Goal: Browse casually

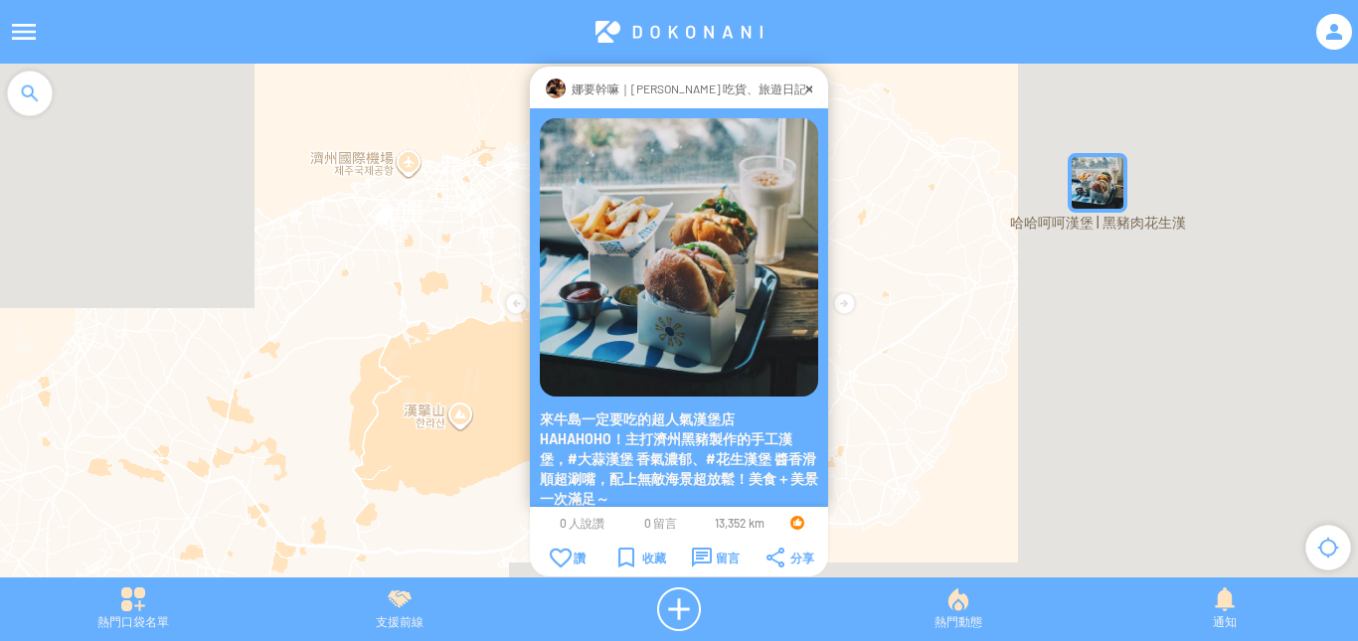
drag, startPoint x: 1022, startPoint y: 431, endPoint x: 944, endPoint y: 182, distance: 261.2
click at [944, 182] on div at bounding box center [679, 331] width 1358 height 534
click at [806, 88] on div at bounding box center [809, 89] width 6 height 20
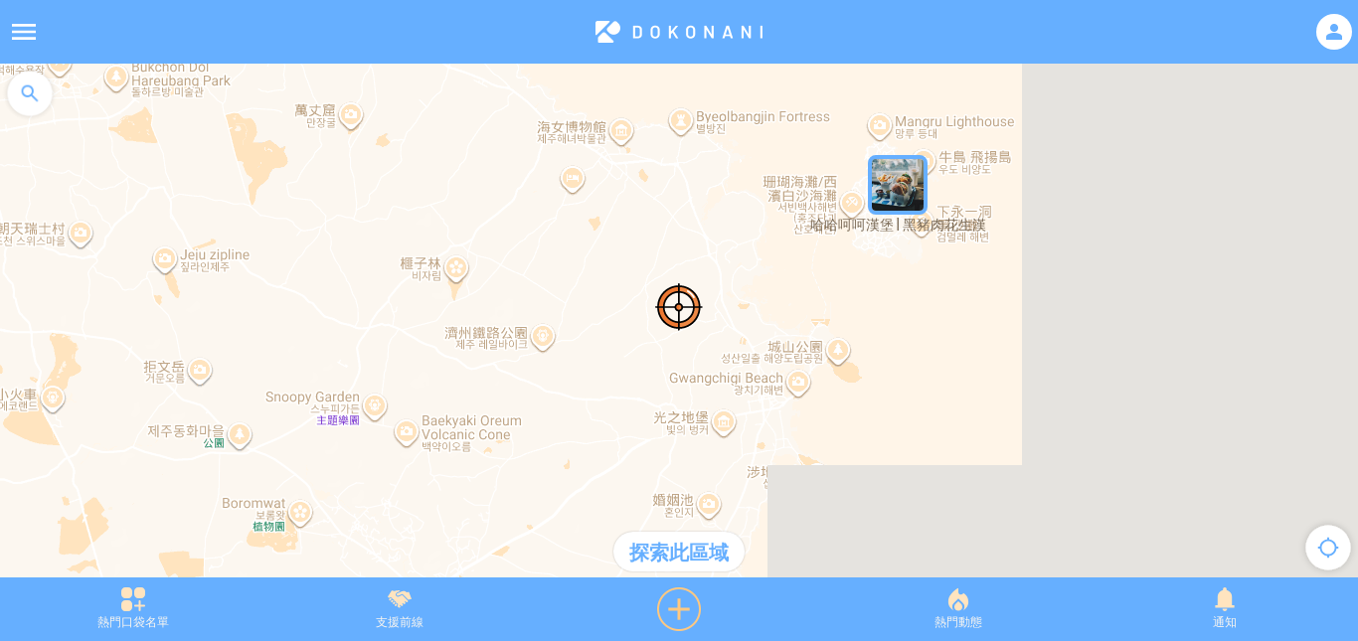
drag, startPoint x: 1061, startPoint y: 325, endPoint x: 768, endPoint y: 587, distance: 392.7
click at [768, 0] on article "**********" at bounding box center [679, 0] width 1358 height 0
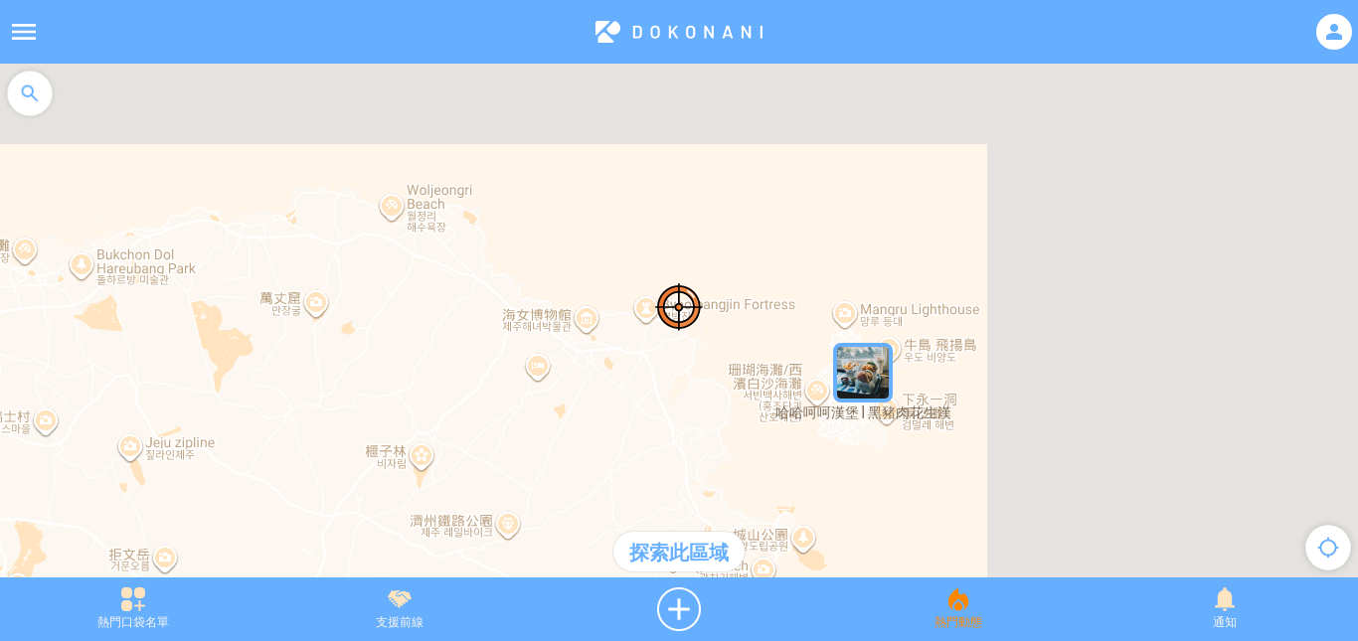
drag, startPoint x: 959, startPoint y: 422, endPoint x: 927, endPoint y: 613, distance: 193.5
click at [927, 0] on article "**********" at bounding box center [679, 0] width 1358 height 0
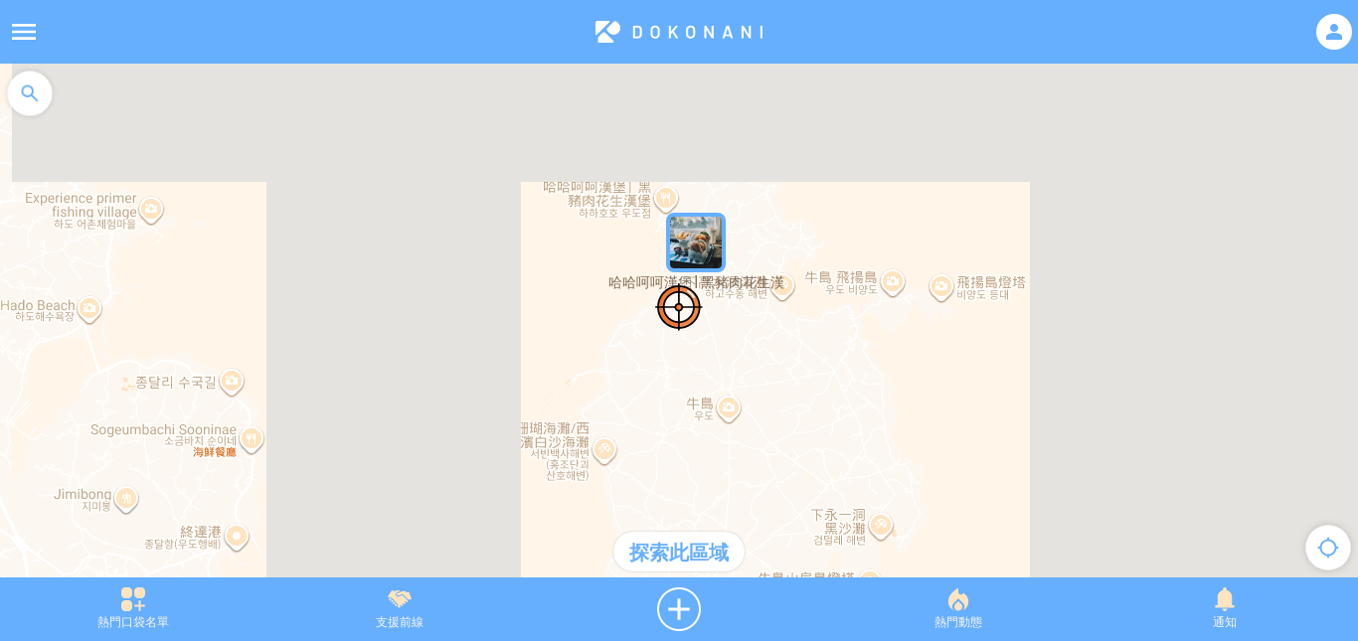
drag, startPoint x: 807, startPoint y: 247, endPoint x: 1150, endPoint y: 453, distance: 399.9
click at [1150, 453] on div at bounding box center [679, 331] width 1358 height 534
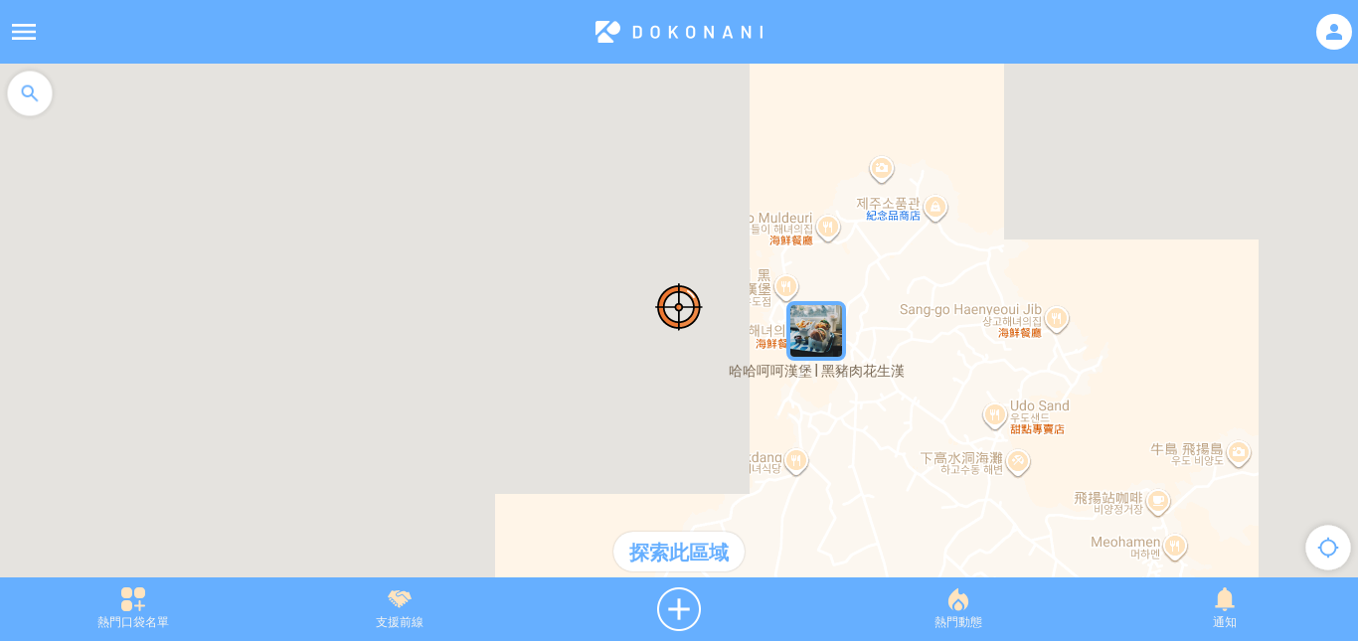
drag, startPoint x: 598, startPoint y: 192, endPoint x: 878, endPoint y: 503, distance: 418.1
click at [878, 503] on div at bounding box center [679, 331] width 1358 height 534
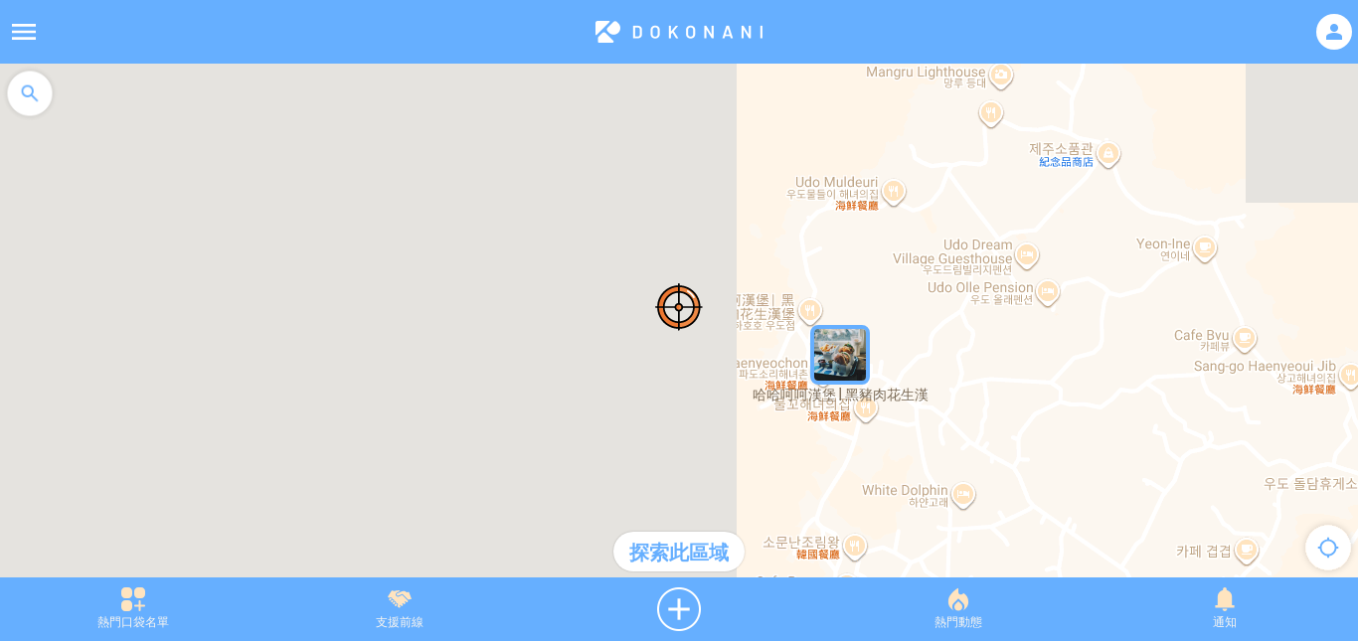
drag, startPoint x: 884, startPoint y: 210, endPoint x: 985, endPoint y: 412, distance: 226.7
click at [985, 412] on div at bounding box center [679, 331] width 1358 height 534
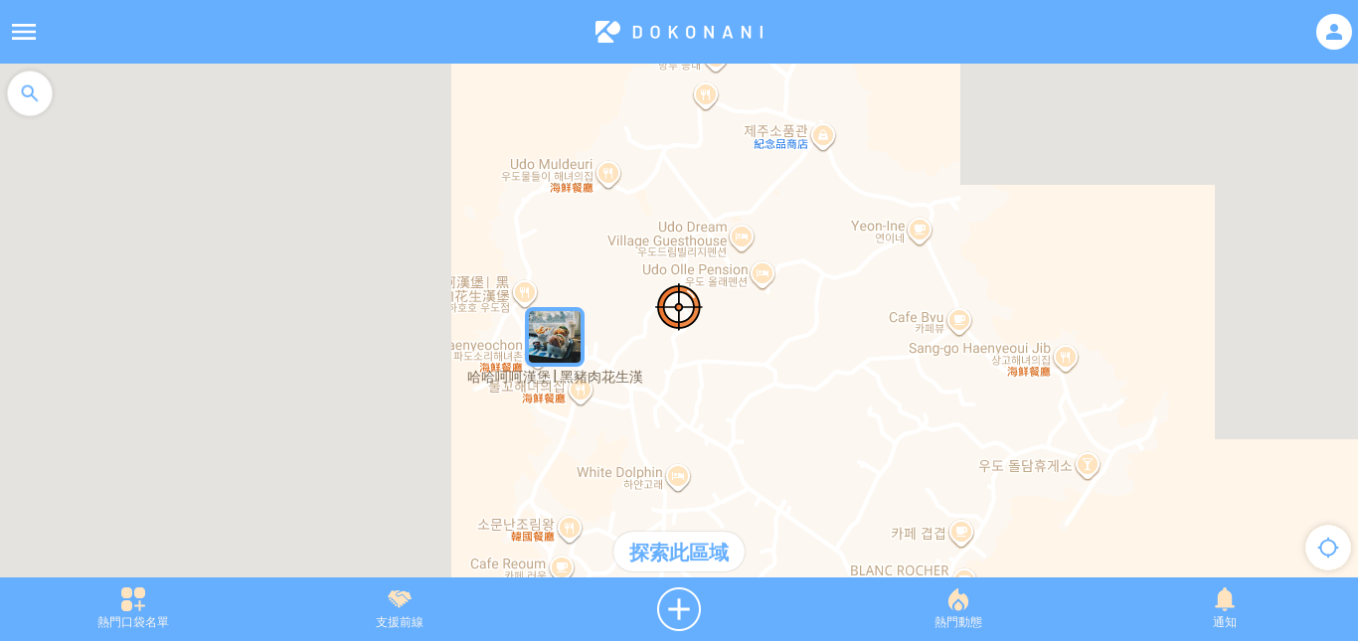
drag, startPoint x: 1112, startPoint y: 462, endPoint x: 824, endPoint y: 443, distance: 288.9
click at [824, 443] on div at bounding box center [679, 331] width 1358 height 534
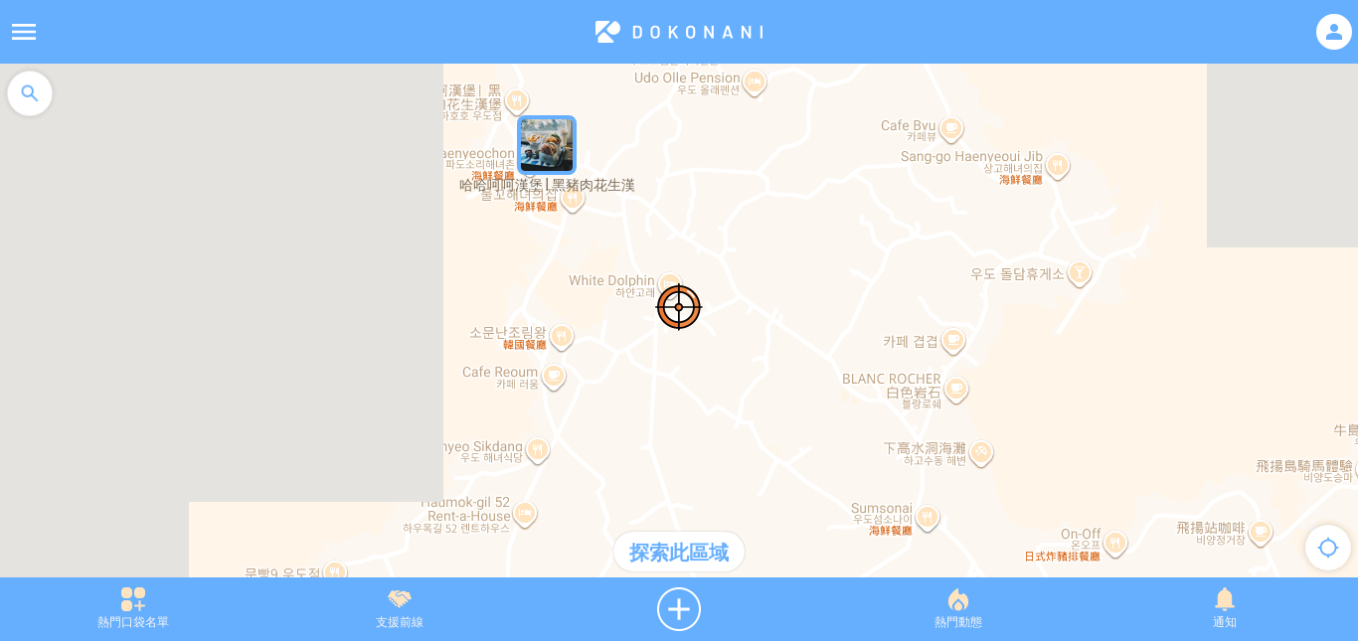
drag, startPoint x: 823, startPoint y: 441, endPoint x: 815, endPoint y: 247, distance: 194.0
click at [815, 247] on div at bounding box center [679, 331] width 1358 height 534
